Goal: Information Seeking & Learning: Learn about a topic

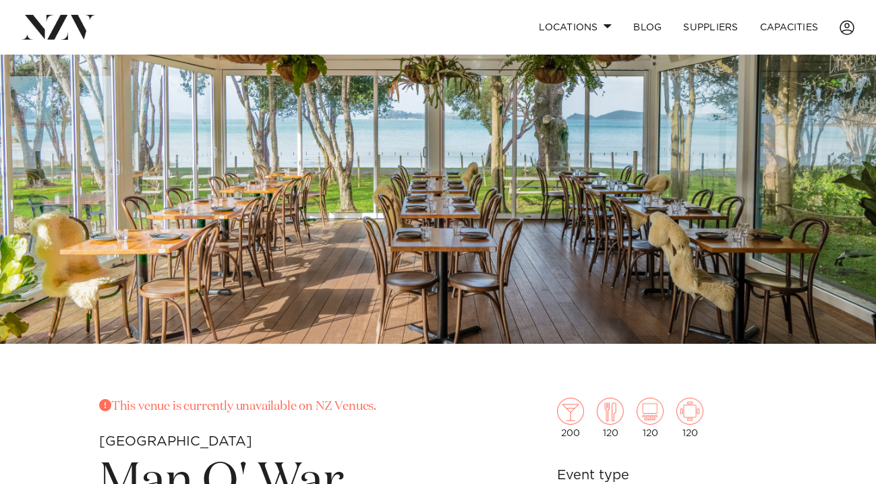
click at [815, 157] on img at bounding box center [438, 138] width 876 height 411
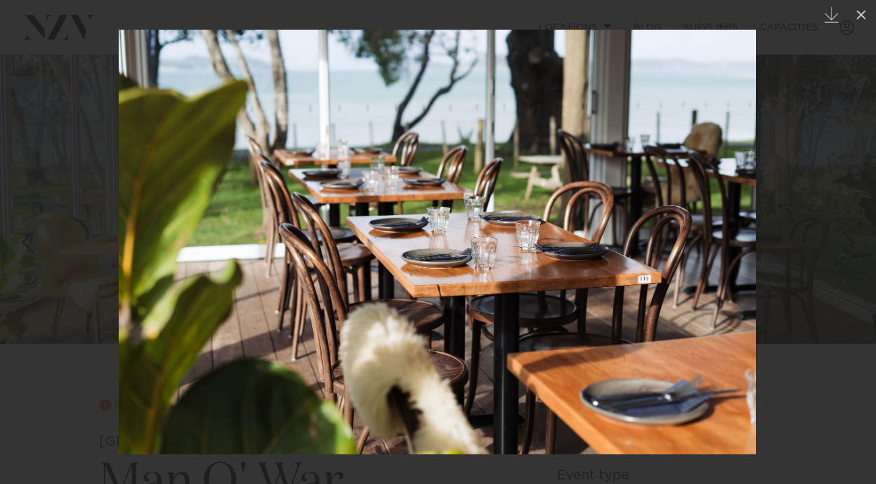
click at [855, 217] on link at bounding box center [852, 241] width 47 height 67
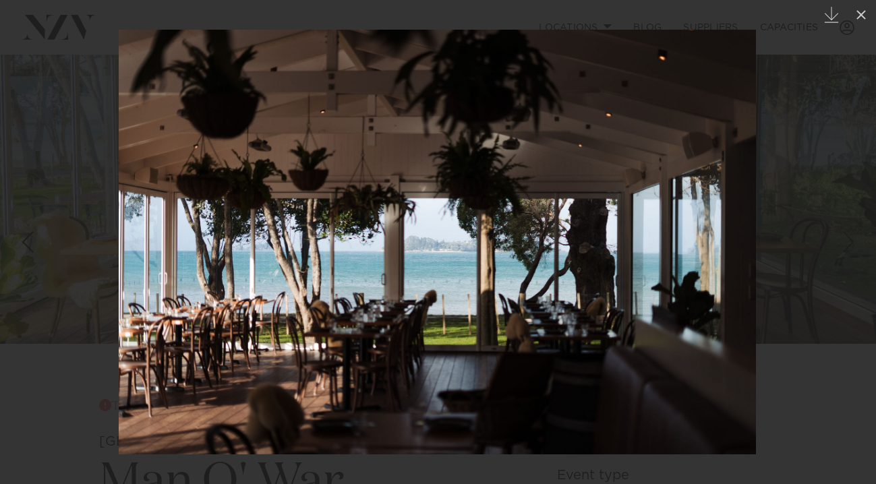
click at [855, 217] on link at bounding box center [852, 241] width 47 height 67
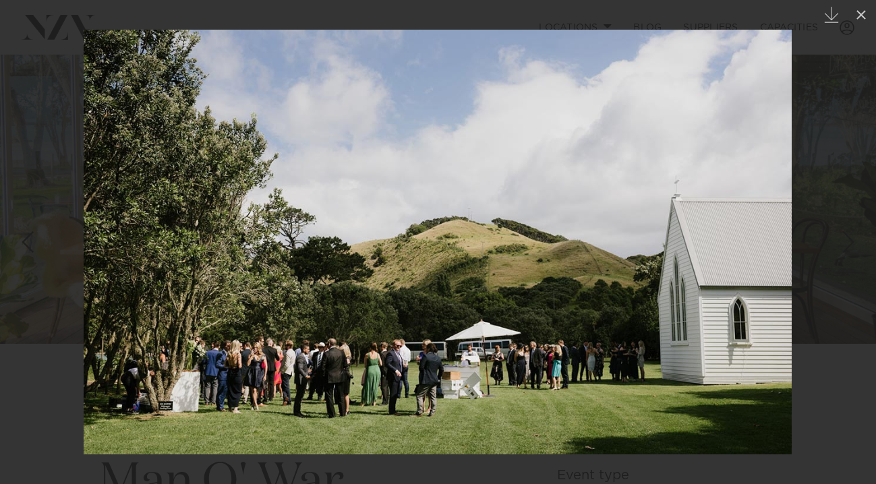
click at [467, 373] on img at bounding box center [438, 242] width 708 height 425
click at [775, 243] on img at bounding box center [438, 242] width 708 height 425
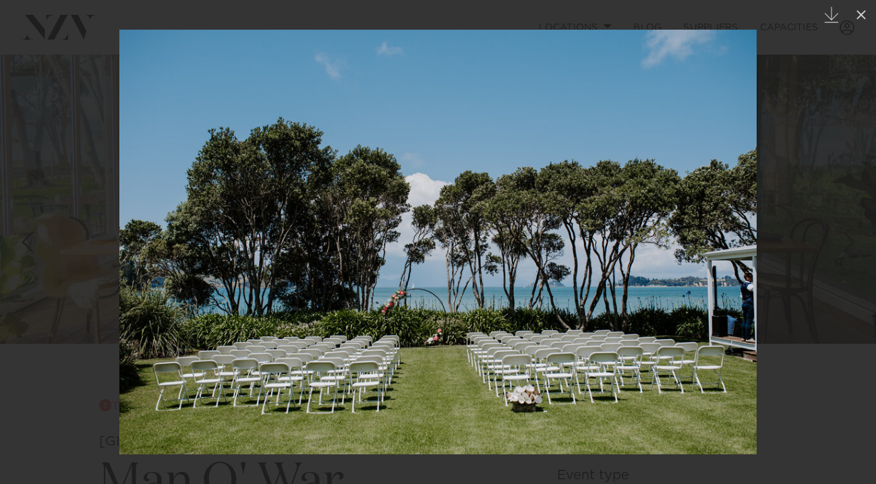
click at [818, 269] on div at bounding box center [438, 242] width 876 height 484
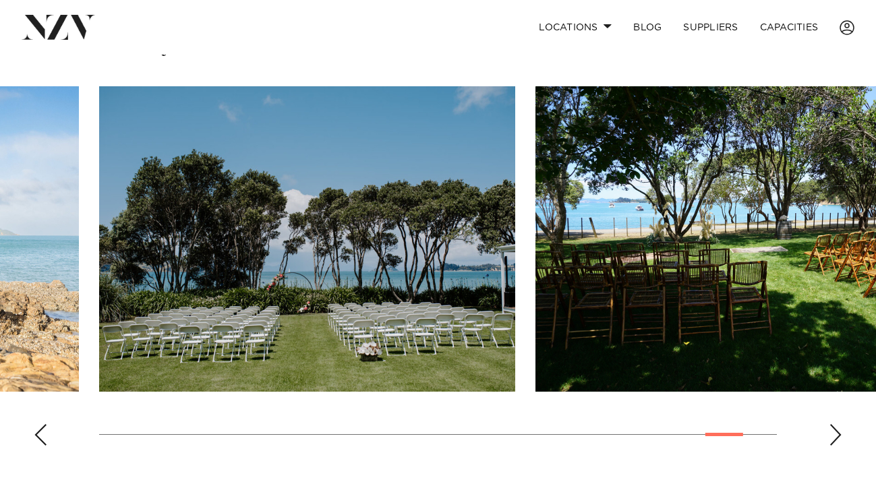
scroll to position [937, 0]
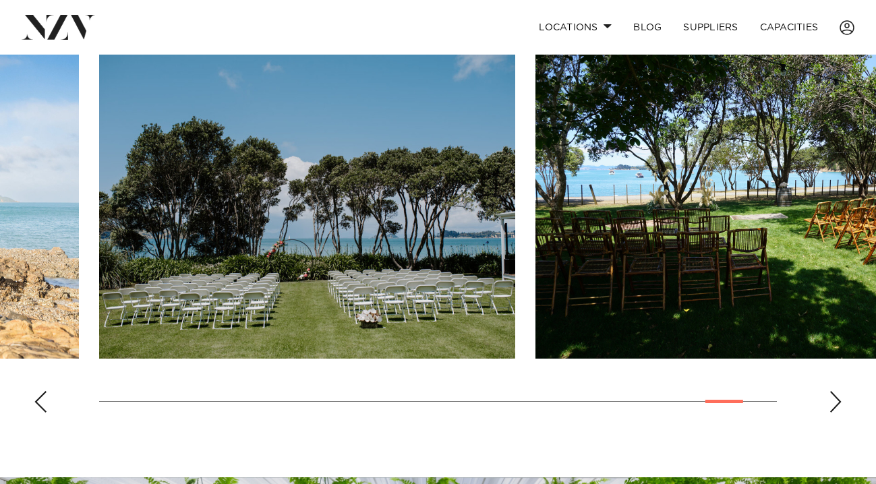
click at [851, 207] on img "27 / 28" at bounding box center [744, 206] width 416 height 306
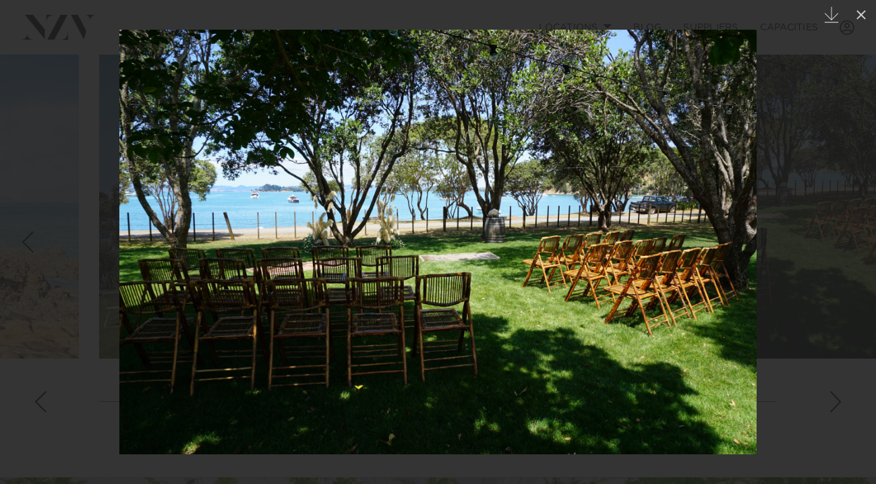
click at [851, 207] on div at bounding box center [438, 242] width 876 height 484
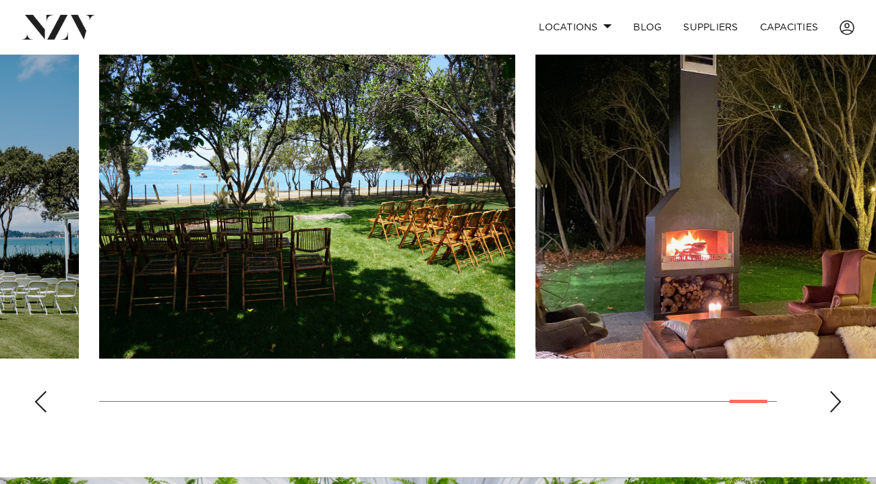
click at [840, 405] on div "Next slide" at bounding box center [835, 402] width 13 height 22
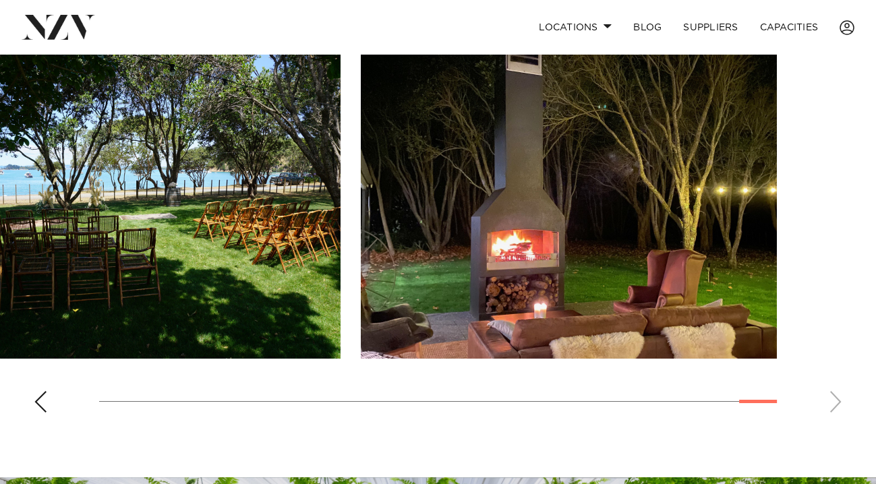
click at [840, 405] on swiper-container at bounding box center [438, 238] width 876 height 370
click at [47, 404] on div "Previous slide" at bounding box center [40, 402] width 13 height 22
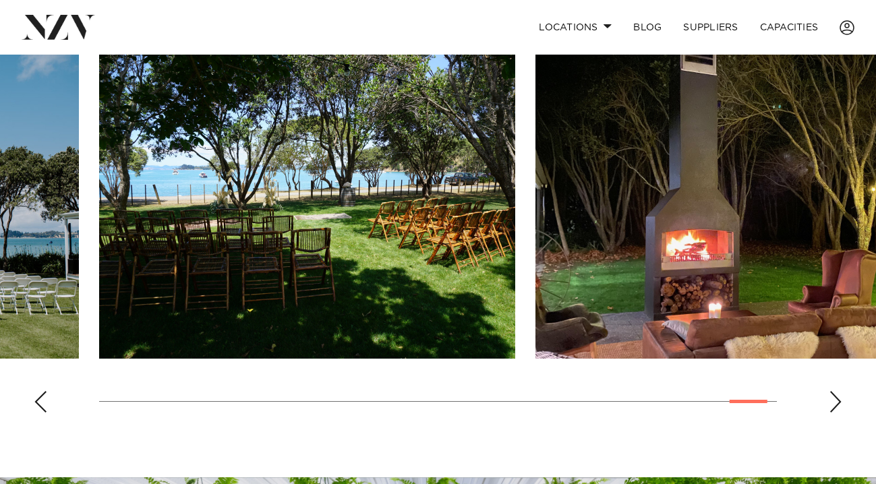
click at [47, 404] on div "Previous slide" at bounding box center [40, 402] width 13 height 22
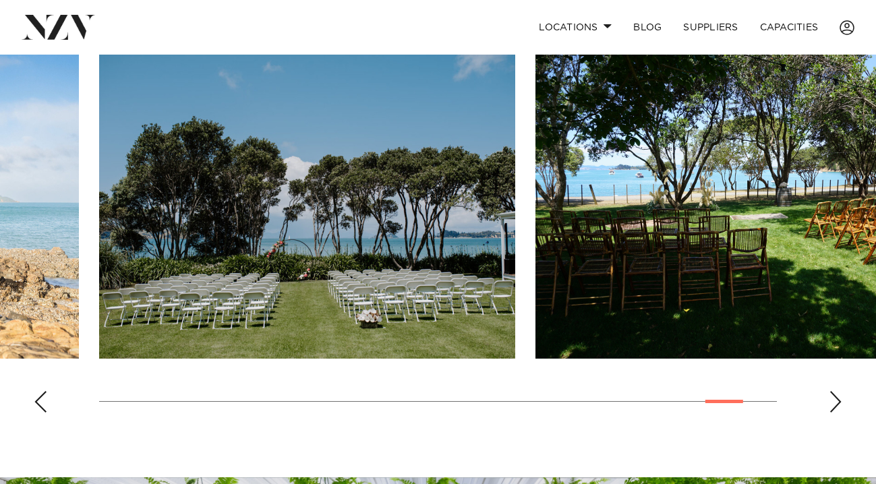
click at [47, 404] on div "Previous slide" at bounding box center [40, 402] width 13 height 22
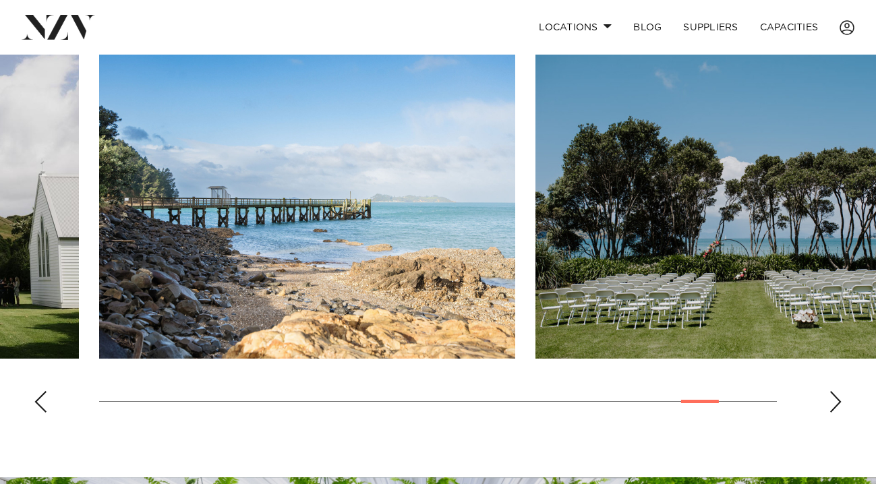
click at [47, 404] on div "Previous slide" at bounding box center [40, 402] width 13 height 22
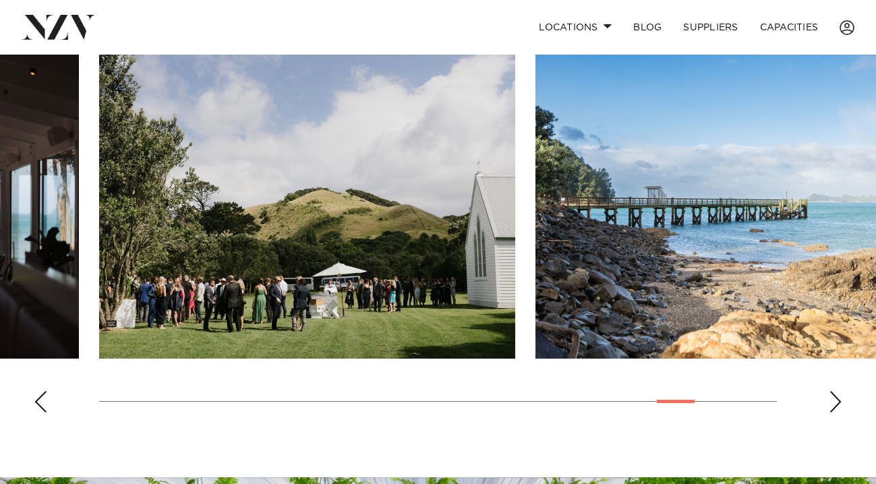
click at [47, 404] on div "Previous slide" at bounding box center [40, 402] width 13 height 22
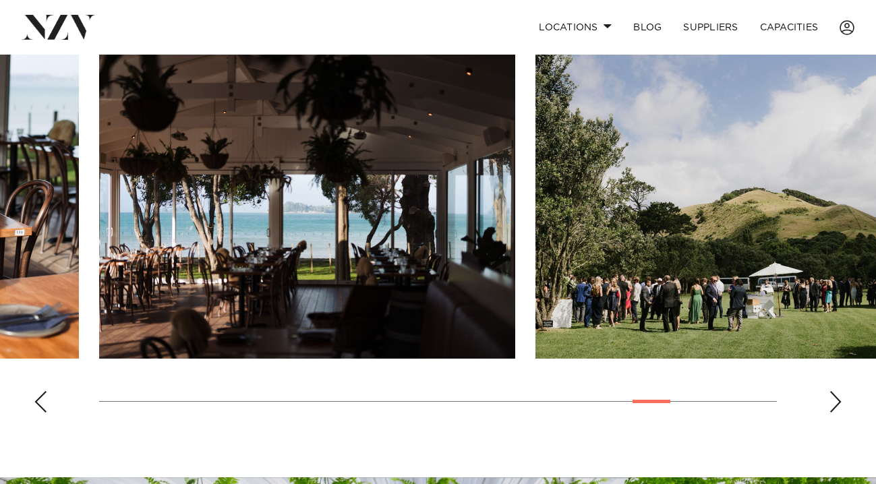
click at [47, 404] on div "Previous slide" at bounding box center [40, 402] width 13 height 22
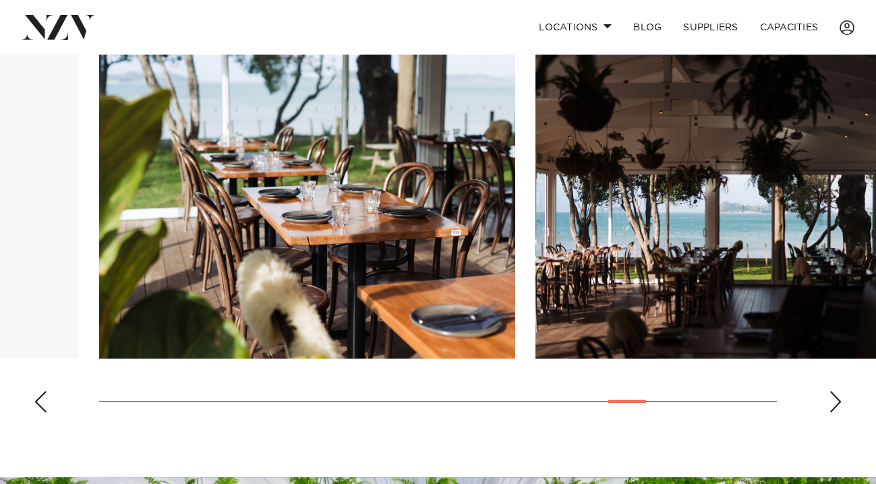
click at [47, 404] on div "Previous slide" at bounding box center [40, 402] width 13 height 22
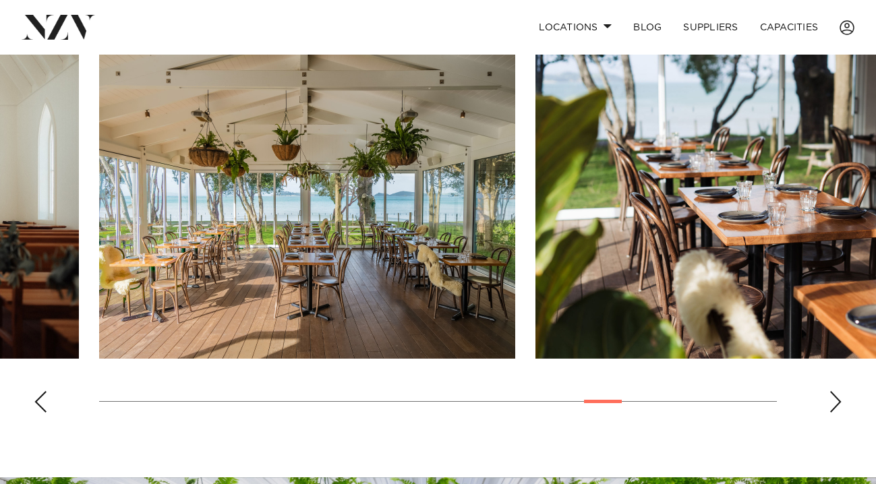
click at [47, 404] on div "Previous slide" at bounding box center [40, 402] width 13 height 22
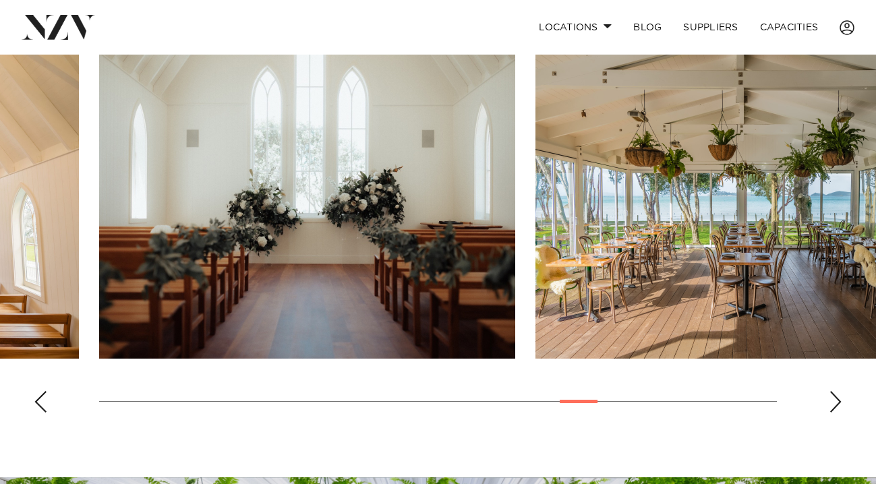
click at [47, 404] on div "Previous slide" at bounding box center [40, 402] width 13 height 22
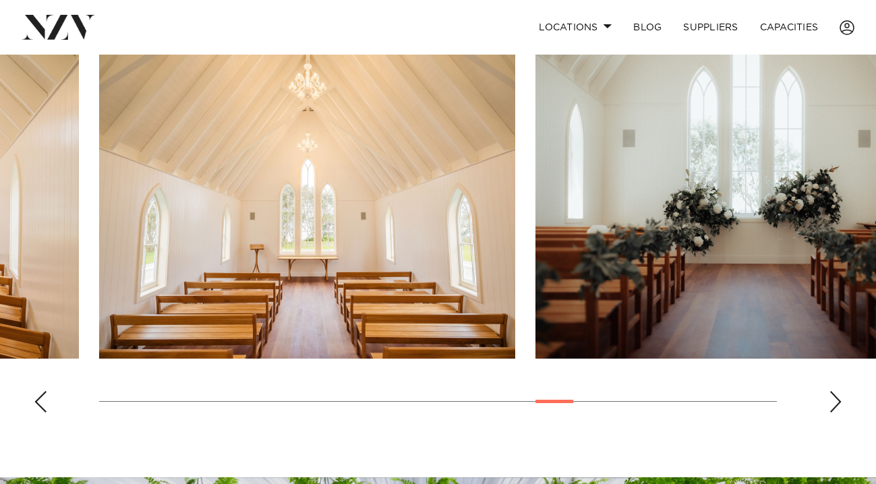
click at [47, 404] on div "Previous slide" at bounding box center [40, 402] width 13 height 22
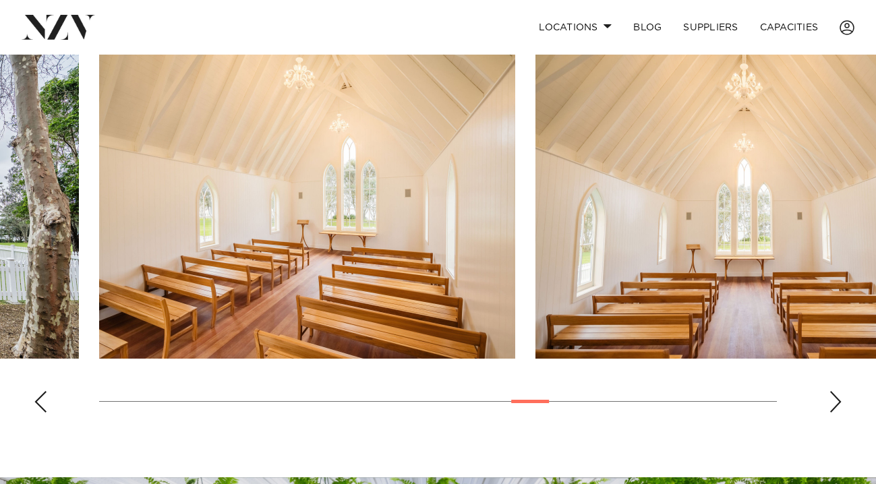
click at [47, 404] on div "Previous slide" at bounding box center [40, 402] width 13 height 22
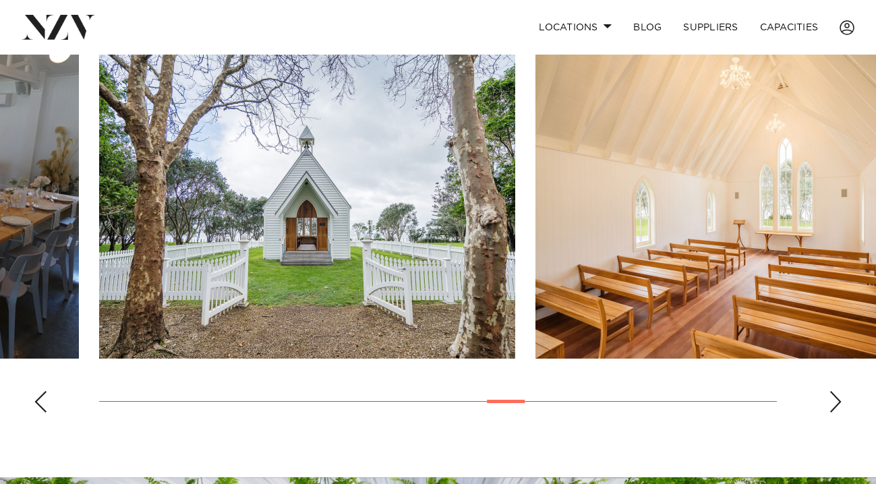
click at [47, 404] on div "Previous slide" at bounding box center [40, 402] width 13 height 22
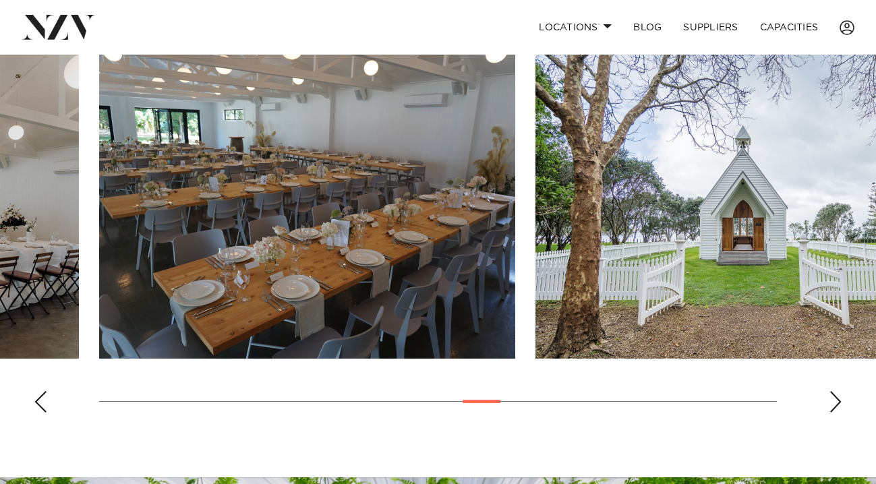
click at [47, 404] on div "Previous slide" at bounding box center [40, 402] width 13 height 22
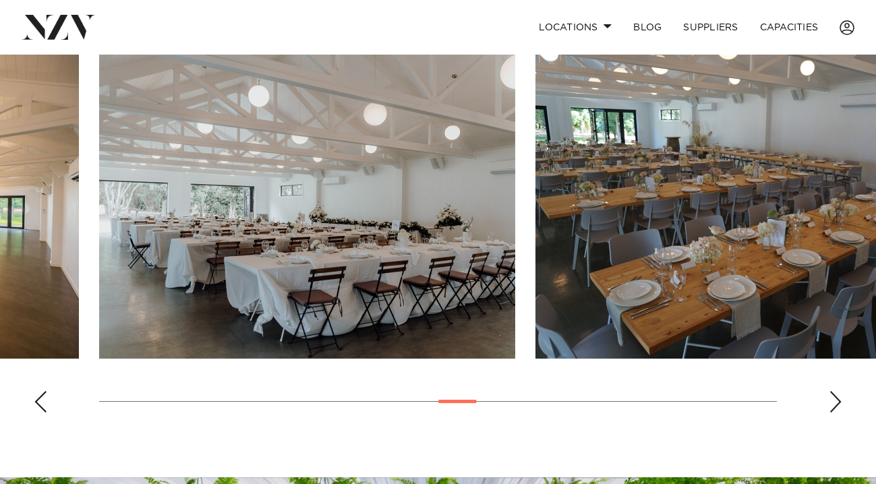
click at [287, 221] on img "15 / 28" at bounding box center [307, 206] width 416 height 306
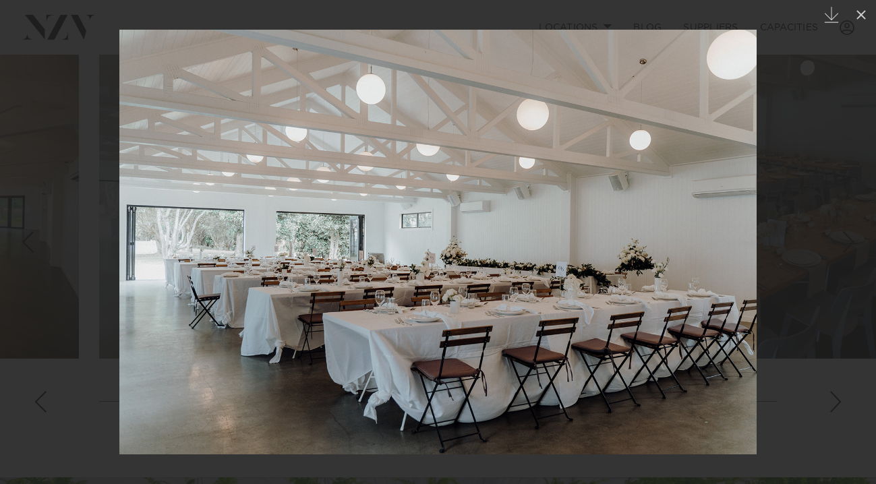
click at [32, 237] on div "Previous slide" at bounding box center [27, 242] width 18 height 26
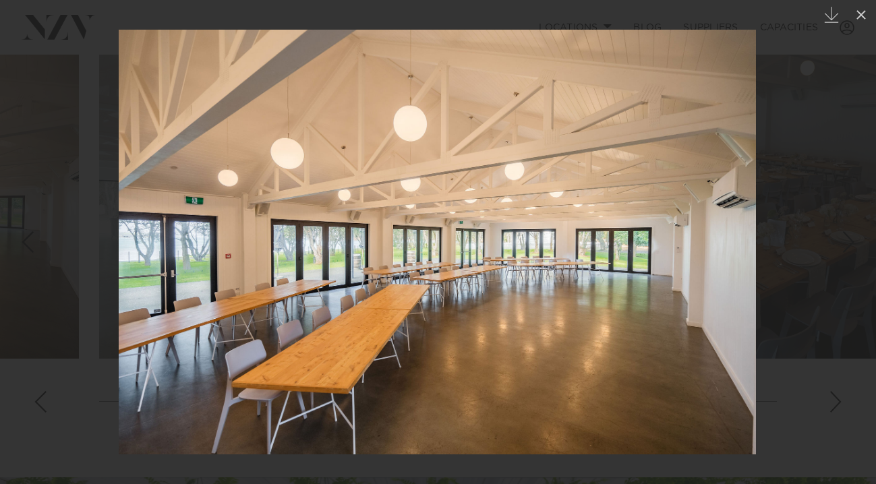
click at [32, 237] on div "Previous slide" at bounding box center [27, 242] width 18 height 26
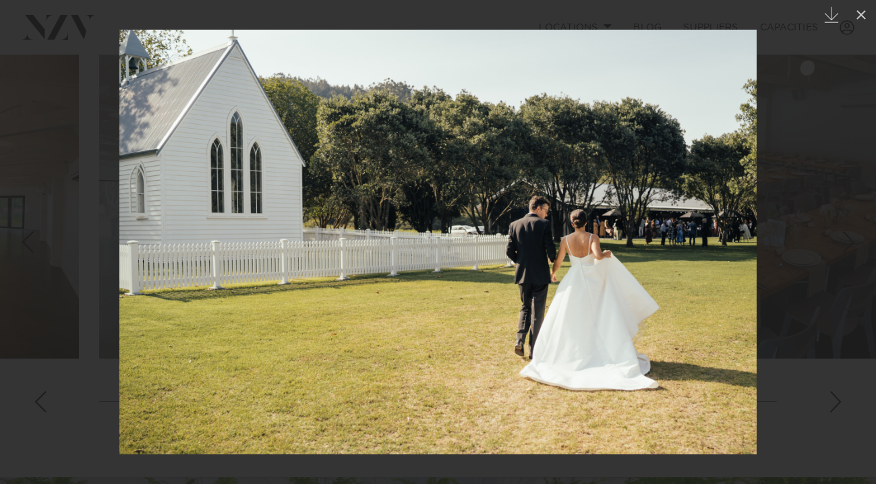
click at [642, 219] on img at bounding box center [438, 242] width 638 height 425
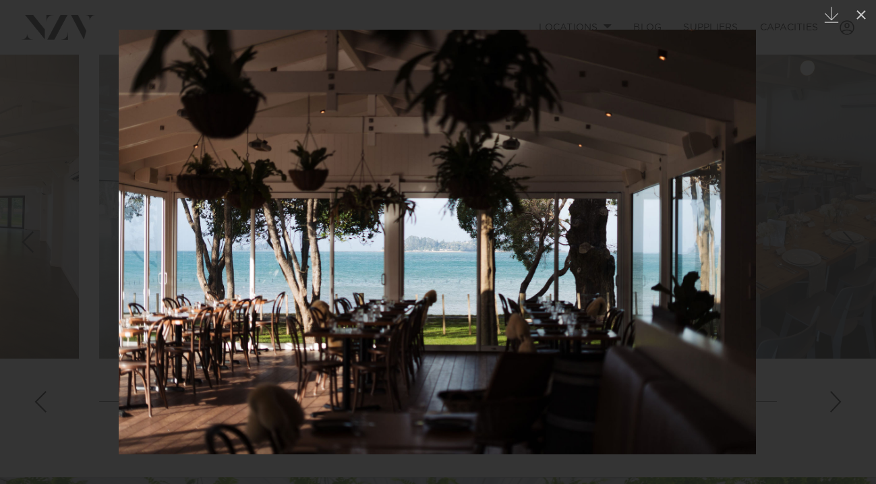
click at [824, 53] on div at bounding box center [438, 242] width 876 height 484
